Goal: Find specific page/section: Find specific page/section

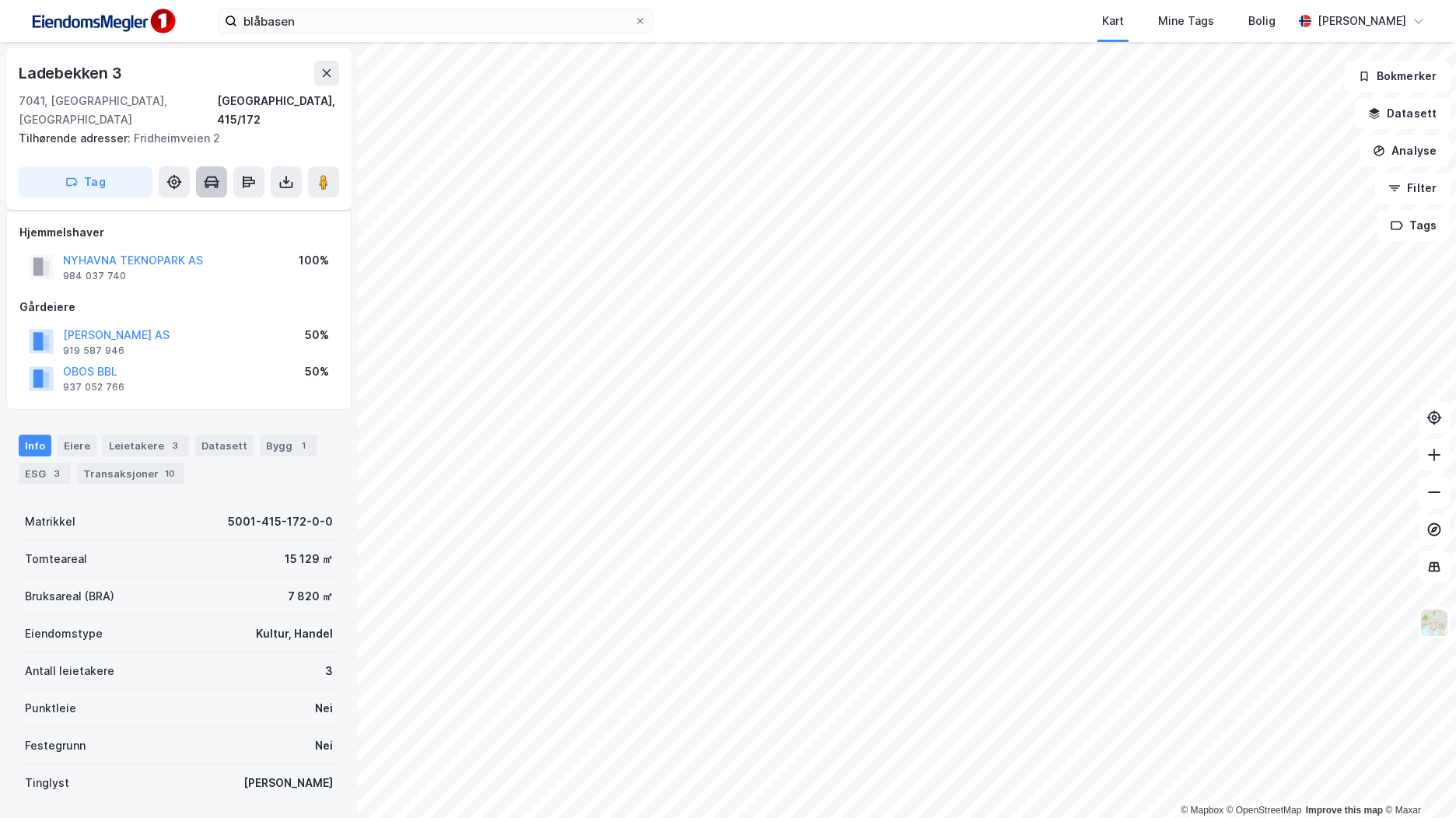
scroll to position [65, 0]
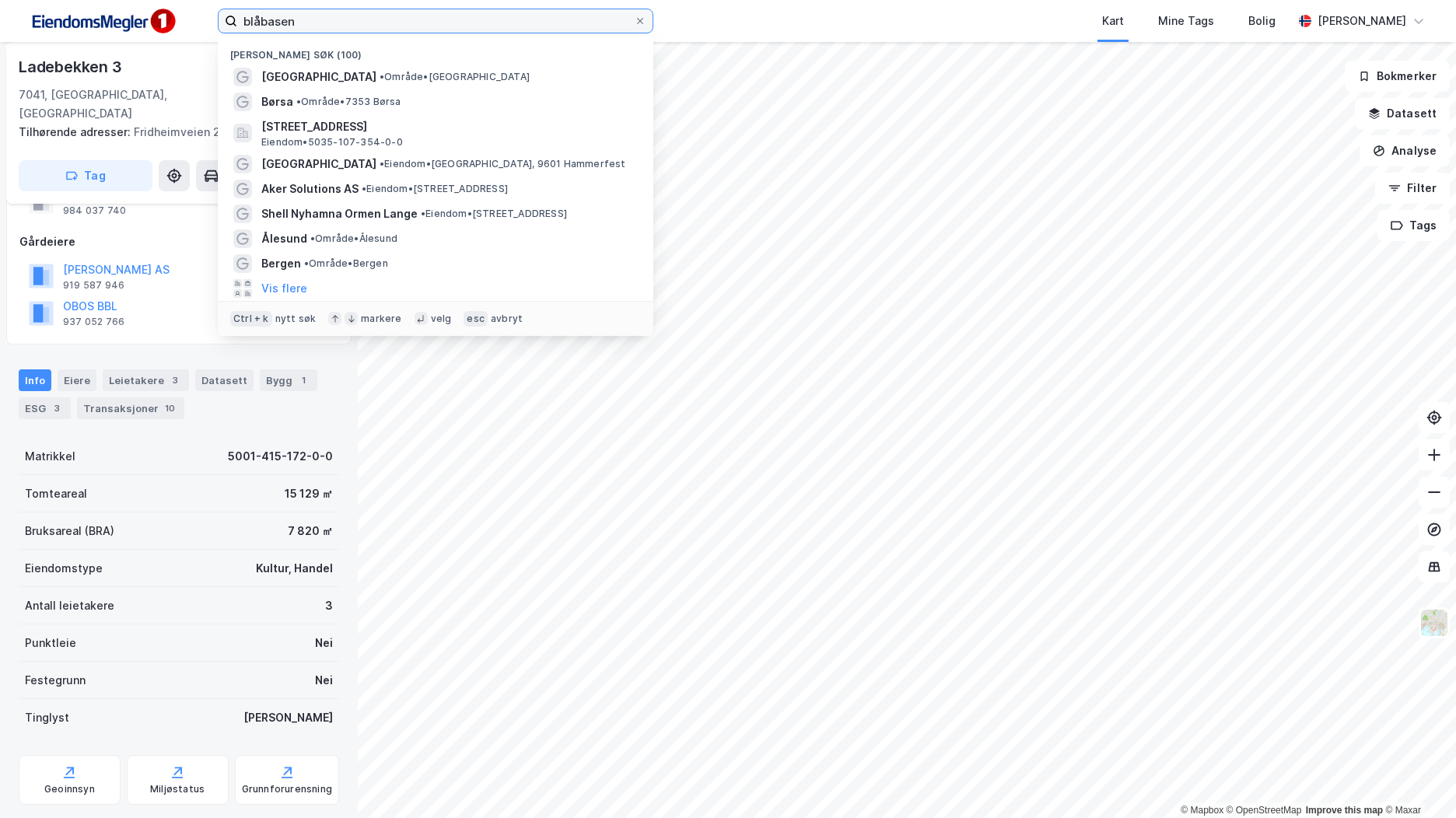
drag, startPoint x: 342, startPoint y: 18, endPoint x: 180, endPoint y: 22, distance: 162.0
click at [180, 22] on div "blåbasen Nylige søk (100) [GEOGRAPHIC_DATA] • Område • Trondheim Børsa • Område…" at bounding box center [728, 21] width 1456 height 42
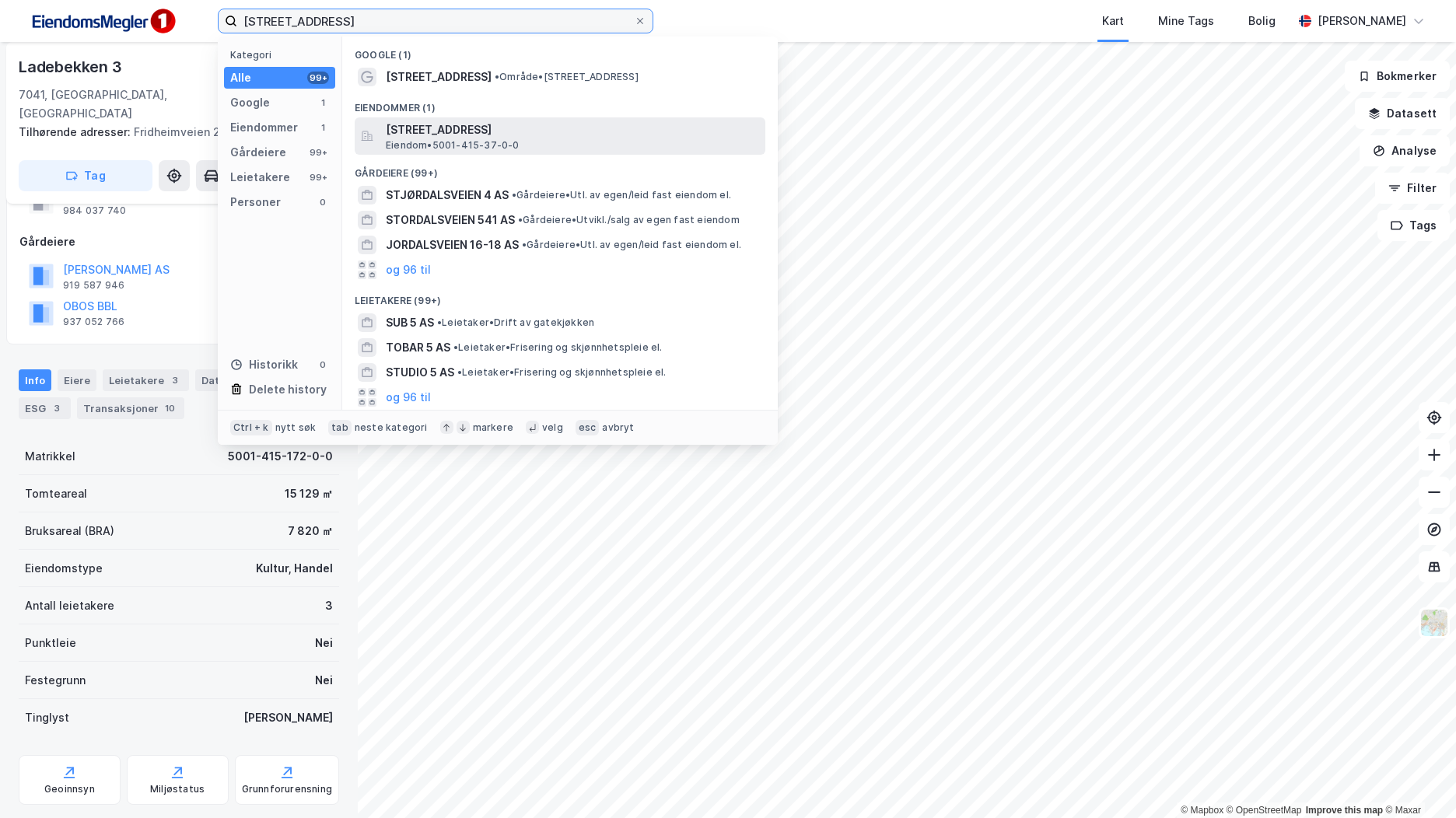
type input "[STREET_ADDRESS]"
click at [493, 133] on span "[STREET_ADDRESS]" at bounding box center [572, 129] width 373 height 18
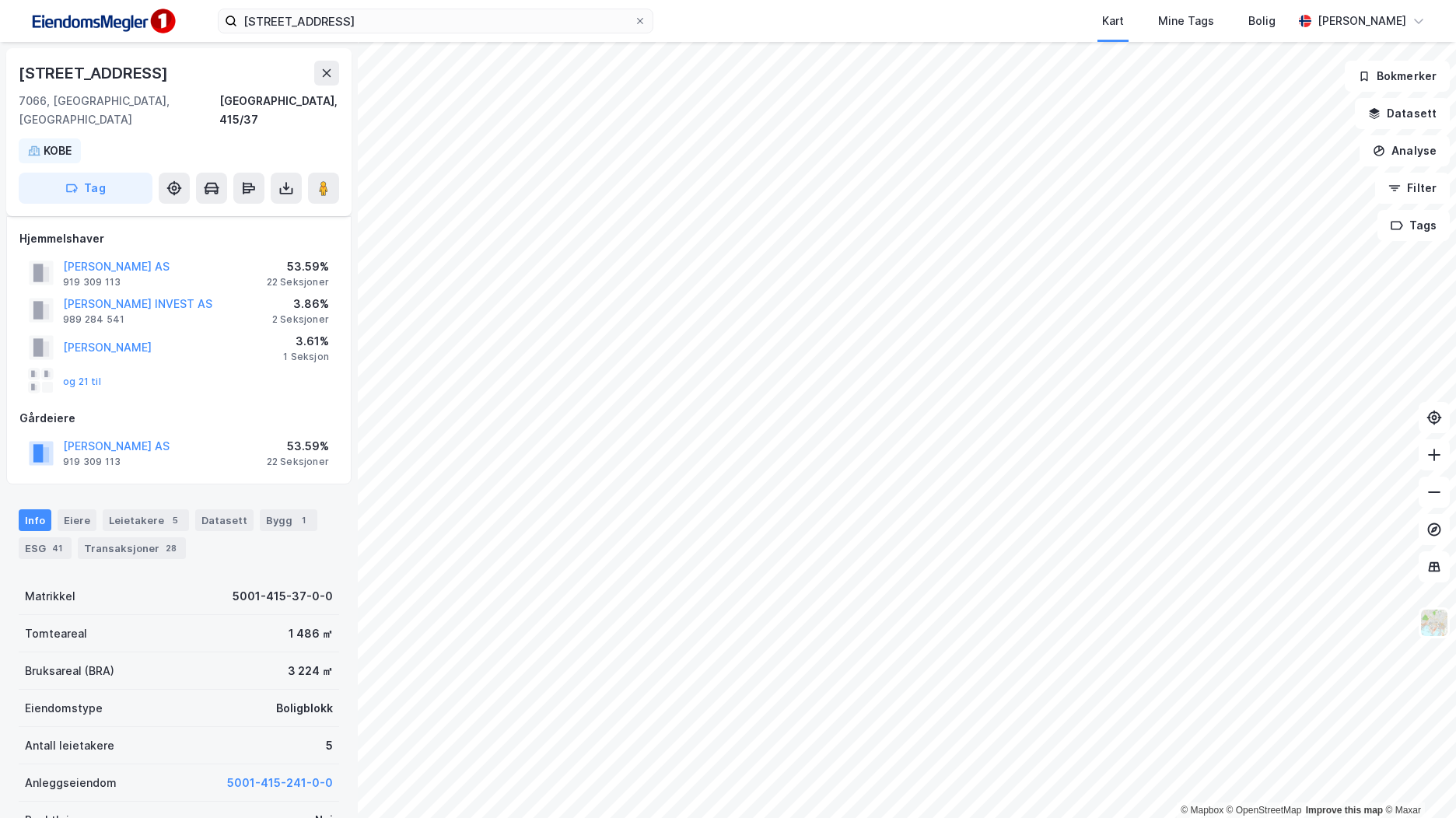
scroll to position [65, 0]
